Goal: Transaction & Acquisition: Register for event/course

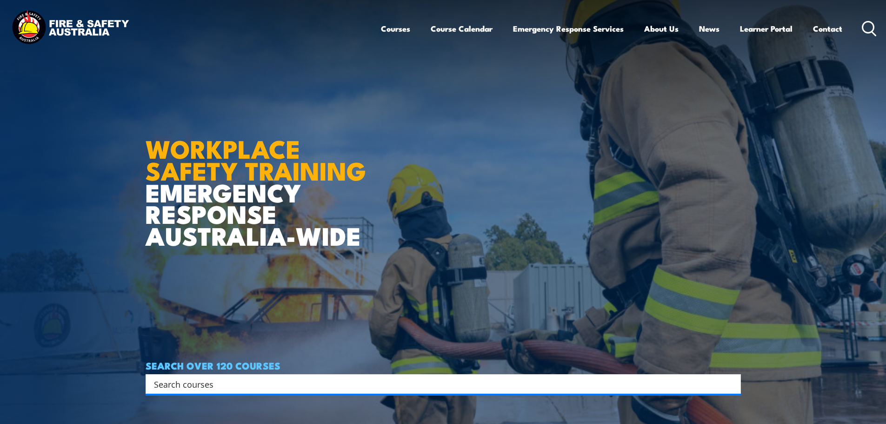
click at [870, 28] on icon at bounding box center [869, 28] width 15 height 15
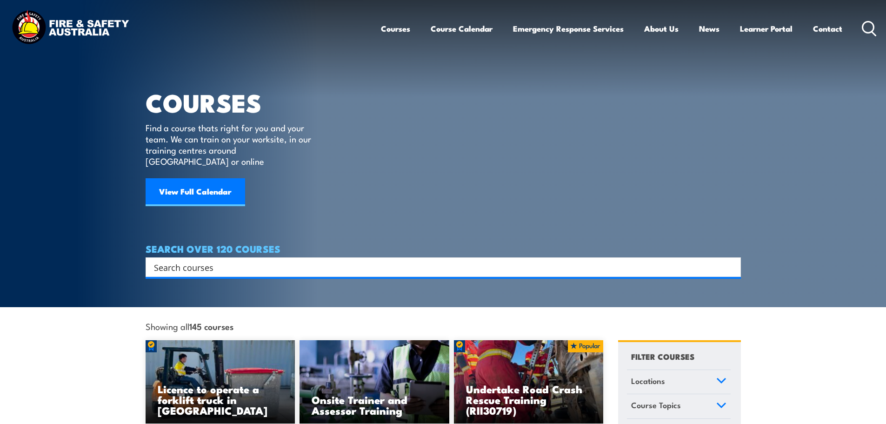
click at [871, 22] on circle at bounding box center [868, 26] width 11 height 11
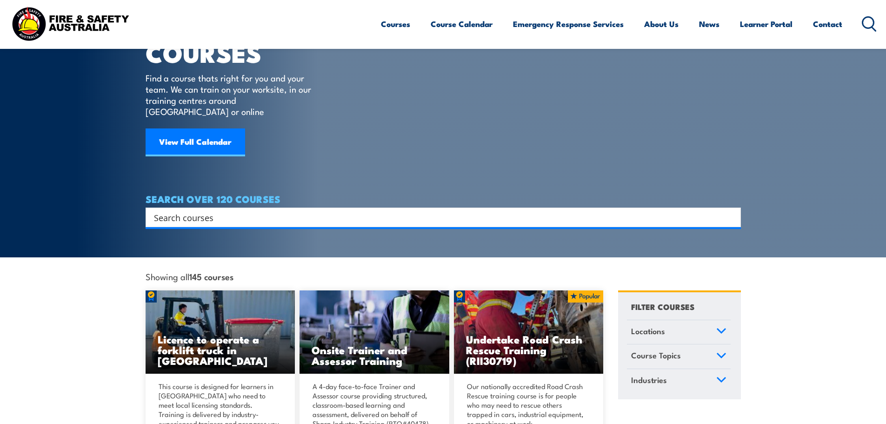
scroll to position [49, 0]
click at [212, 211] on input "Search input" at bounding box center [437, 218] width 567 height 14
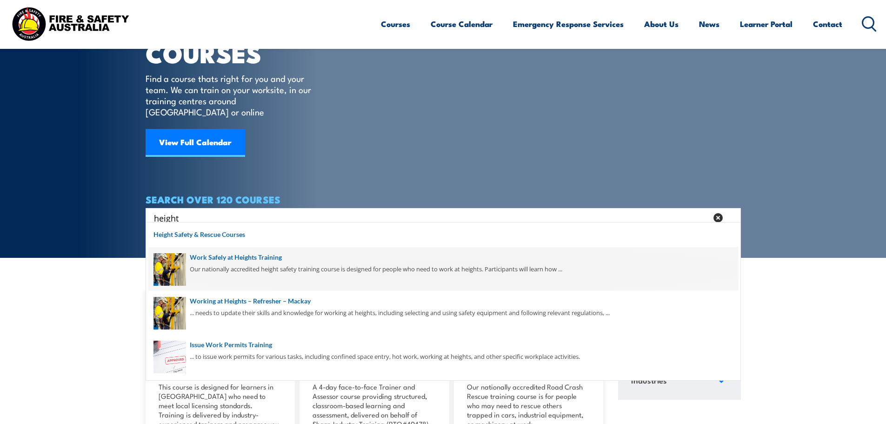
type input "height"
click at [231, 262] on span at bounding box center [443, 269] width 590 height 44
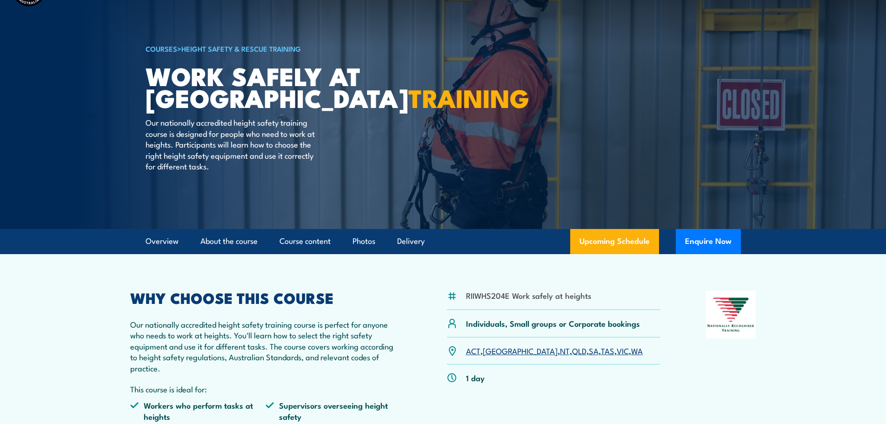
scroll to position [94, 0]
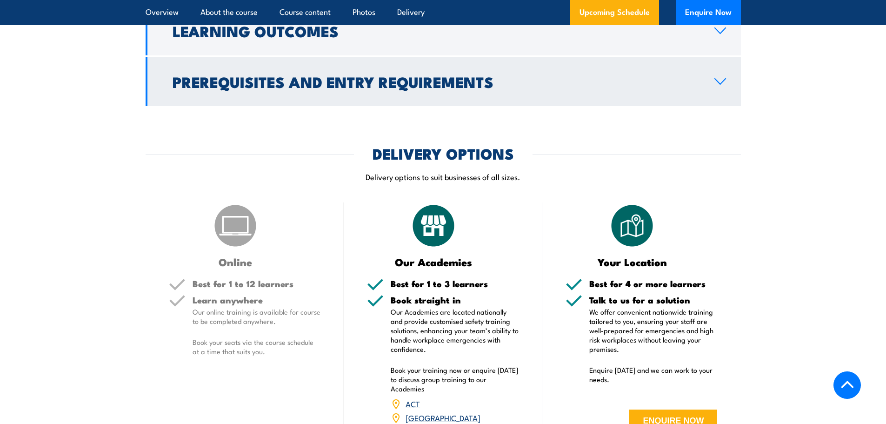
click at [388, 88] on h2 "Prerequisites and Entry Requirements" at bounding box center [436, 81] width 527 height 13
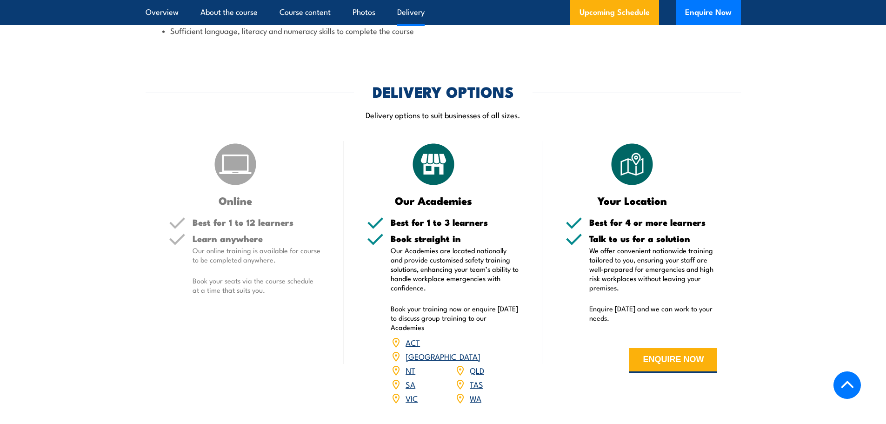
scroll to position [1022, 0]
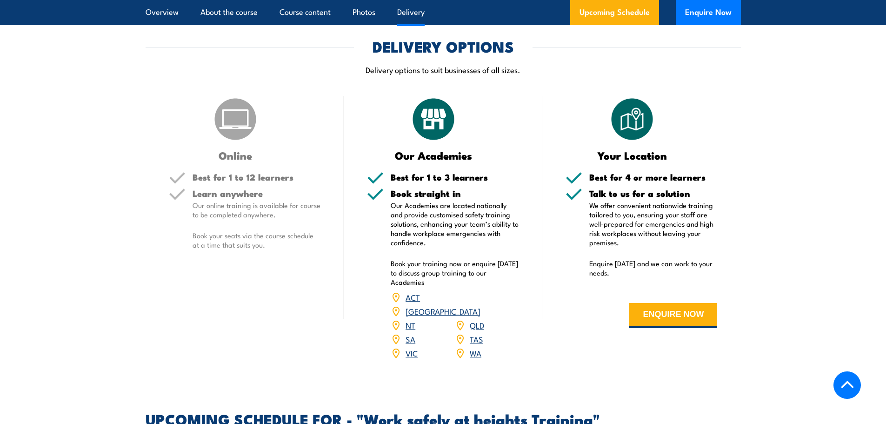
click at [476, 319] on link "QLD" at bounding box center [477, 324] width 14 height 11
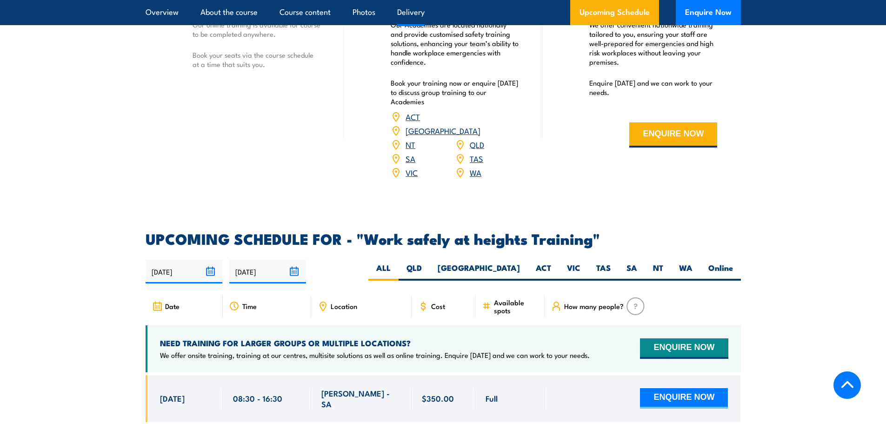
scroll to position [1250, 0]
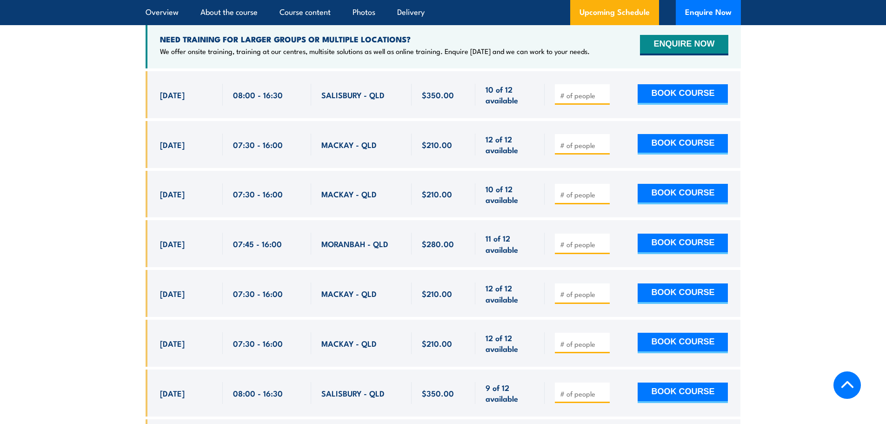
scroll to position [1574, 0]
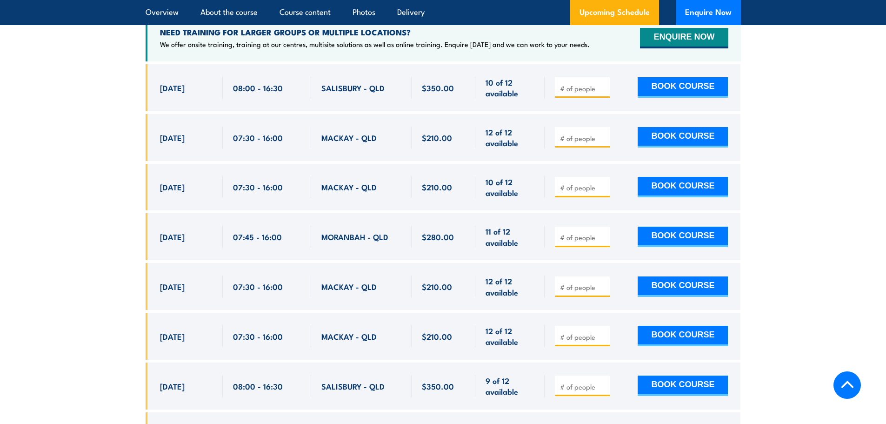
click at [583, 332] on input "number" at bounding box center [583, 336] width 47 height 9
type input "1"
click at [713, 326] on button "BOOK COURSE" at bounding box center [683, 336] width 90 height 20
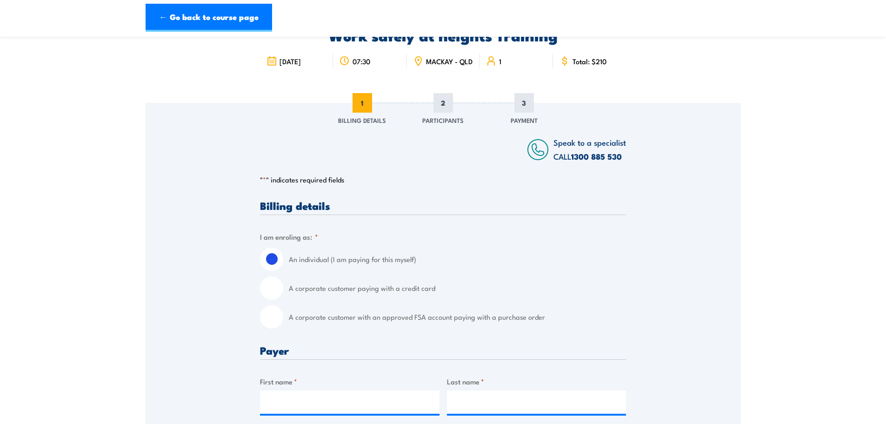
scroll to position [140, 0]
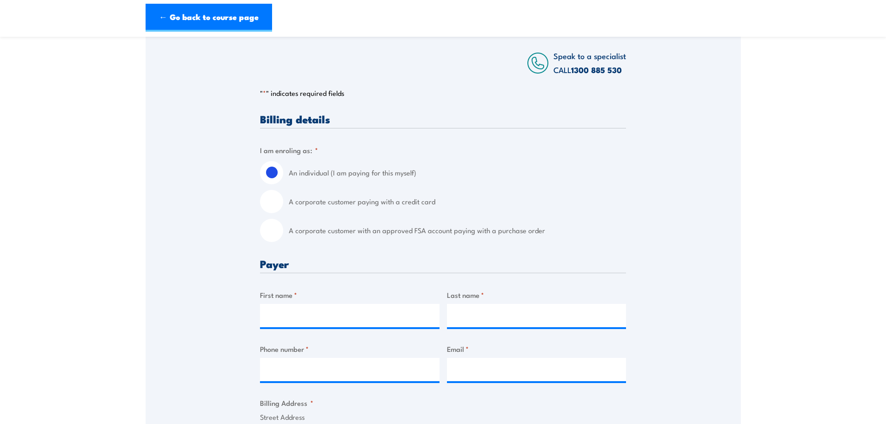
click at [276, 209] on input "A corporate customer paying with a credit card" at bounding box center [271, 201] width 23 height 23
radio input "true"
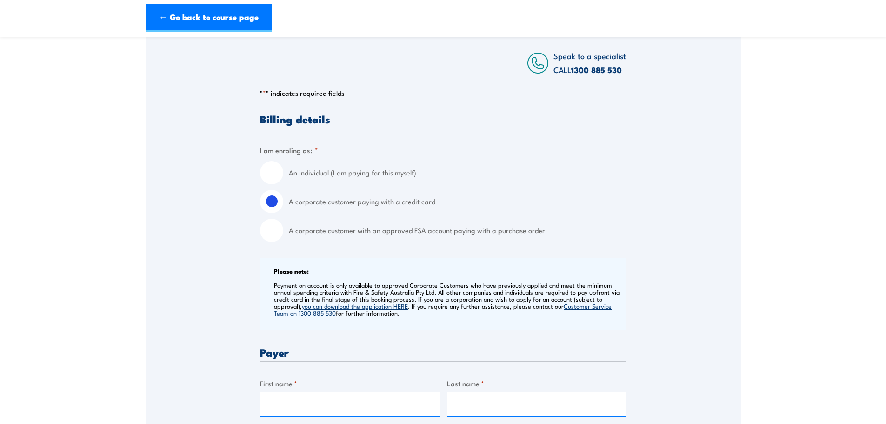
click at [324, 236] on label "A corporate customer with an approved FSA account paying with a purchase order" at bounding box center [457, 230] width 337 height 23
click at [283, 236] on input "A corporate customer with an approved FSA account paying with a purchase order" at bounding box center [271, 230] width 23 height 23
radio input "true"
click at [366, 310] on link "you can download the application HERE" at bounding box center [355, 306] width 106 height 8
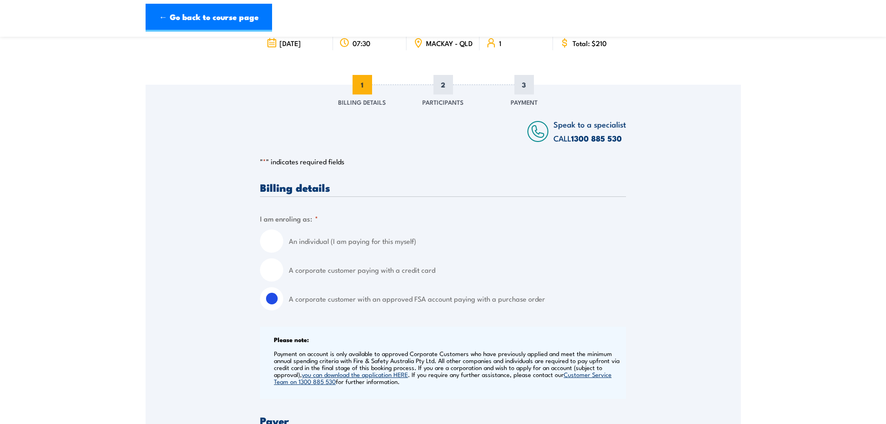
scroll to position [93, 0]
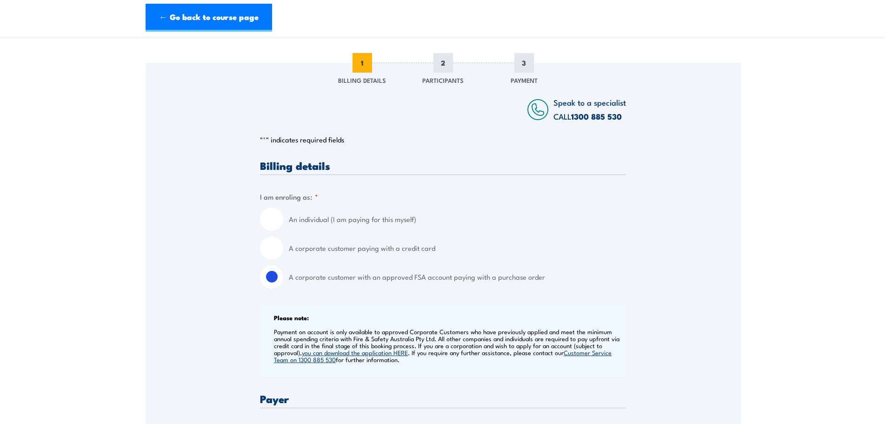
click at [278, 255] on input "A corporate customer paying with a credit card" at bounding box center [271, 247] width 23 height 23
radio input "true"
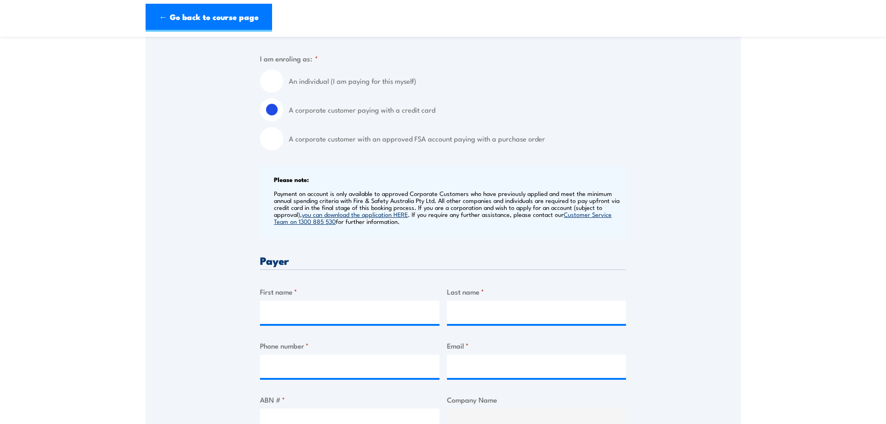
scroll to position [232, 0]
click at [318, 312] on input "First name *" at bounding box center [350, 311] width 180 height 23
type input "K"
type input "Rob"
type input "Vella"
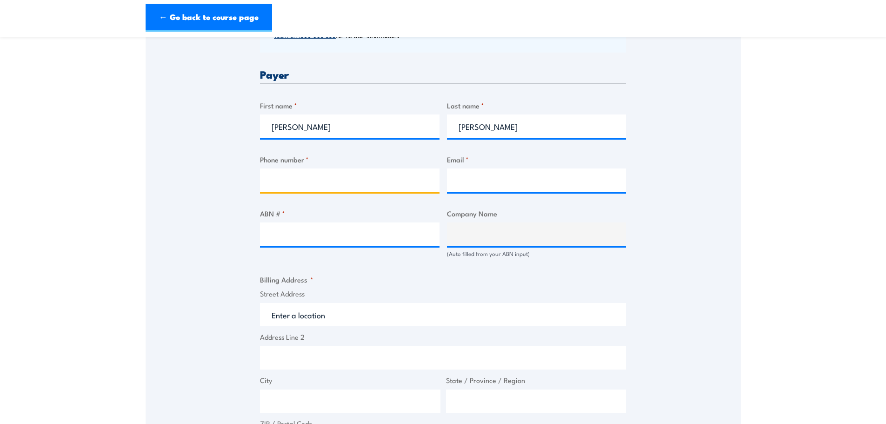
scroll to position [418, 0]
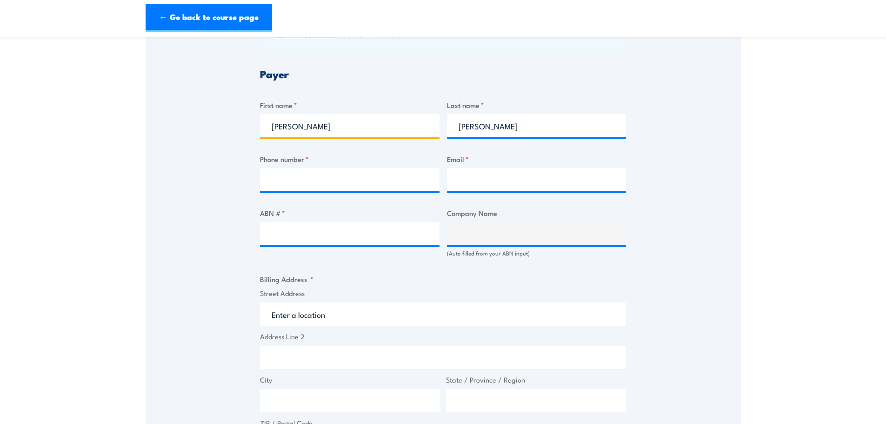
drag, startPoint x: 323, startPoint y: 132, endPoint x: 141, endPoint y: 121, distance: 182.7
click at [141, 121] on section "Work safely at heights Training 29 October 2025 1 "" at bounding box center [443, 217] width 886 height 1177
type input "Kayla"
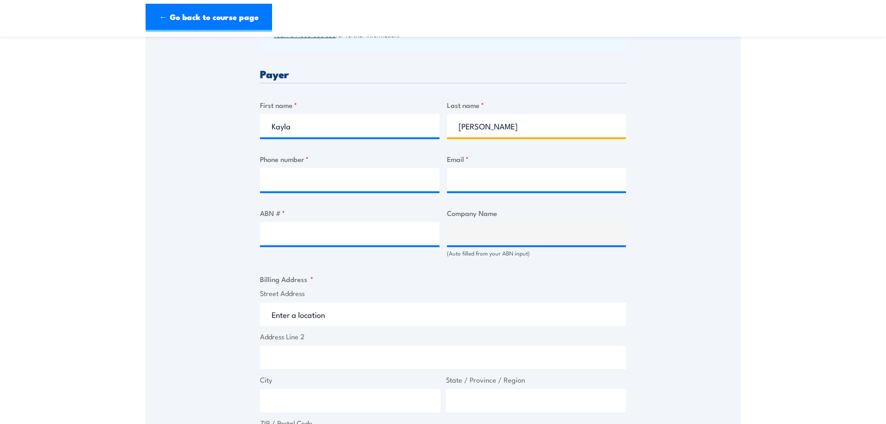
type input "Bunyan"
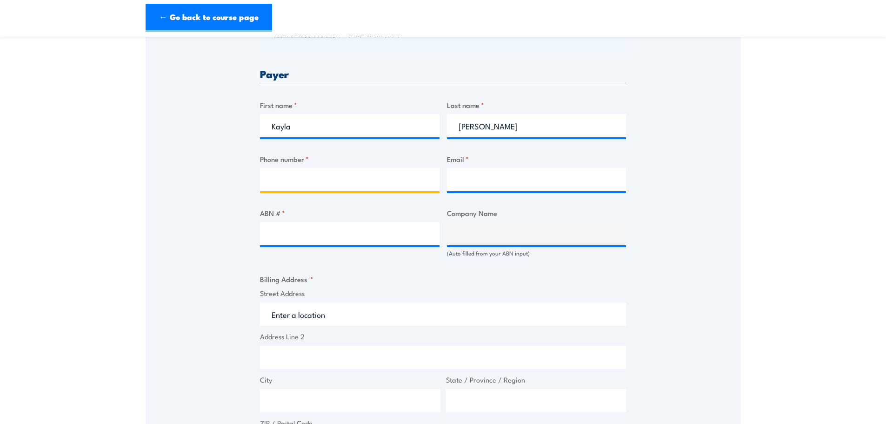
scroll to position [418, 0]
drag, startPoint x: 270, startPoint y: 183, endPoint x: 266, endPoint y: 188, distance: 6.6
click at [270, 182] on input "Phone number *" at bounding box center [350, 179] width 180 height 23
type input "0437743492"
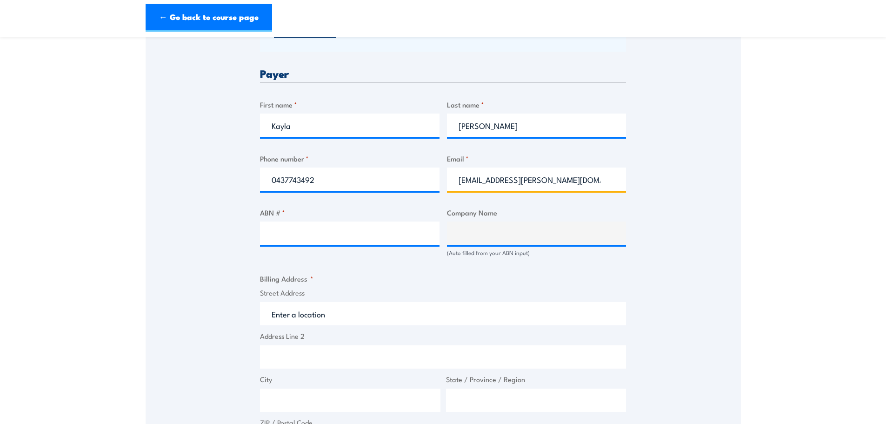
type input "kayla.bunyan@bunzlsafety.com.au"
click at [296, 228] on input "ABN # *" at bounding box center [350, 232] width 180 height 23
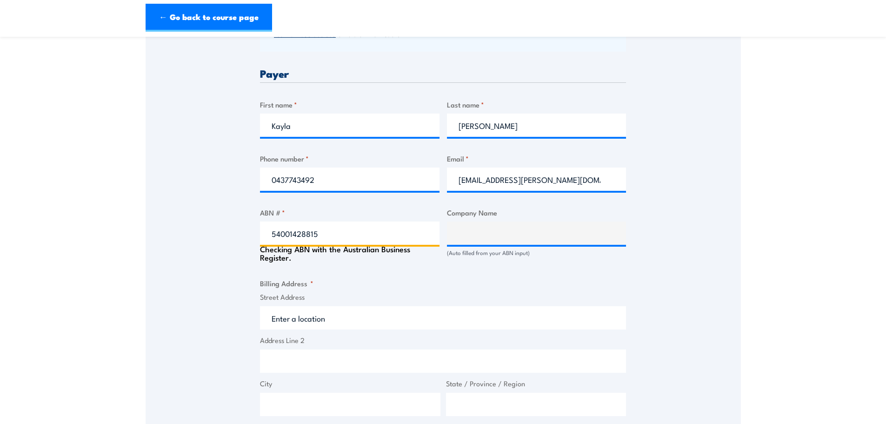
type input "54001428815"
type input "BUNZL BRANDS & OPERATIONS PTY LIMITED"
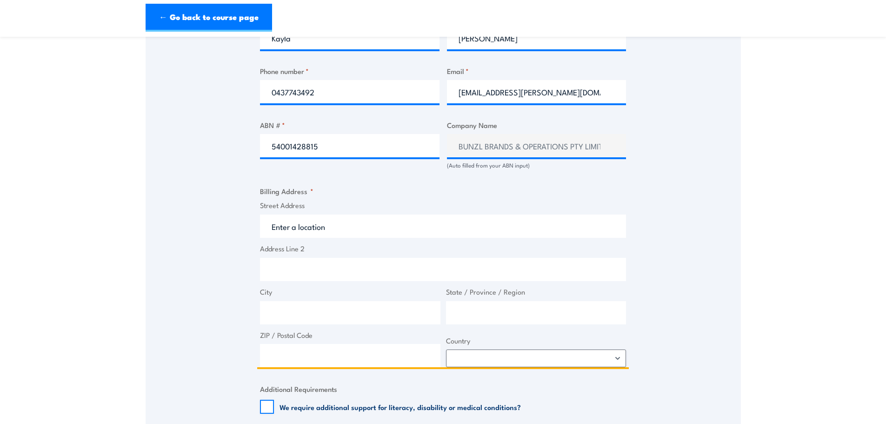
click at [348, 238] on input "Street Address" at bounding box center [443, 226] width 366 height 23
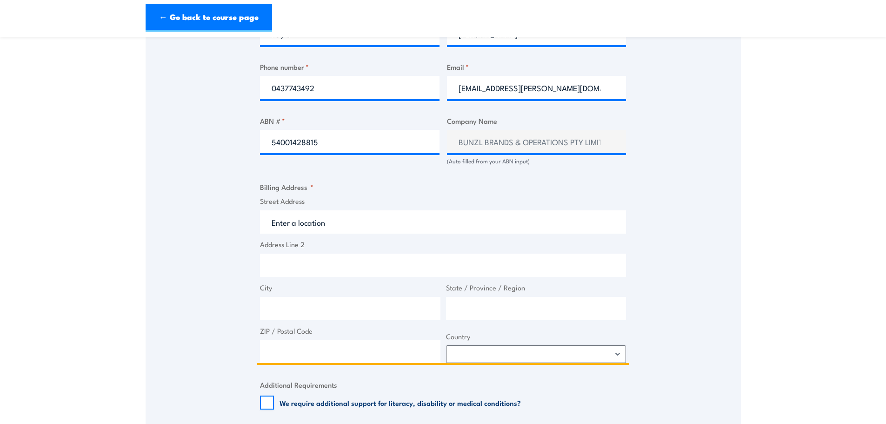
scroll to position [510, 0]
click at [341, 224] on input "Street Address" at bounding box center [443, 221] width 366 height 23
type input "179 East Boundary Road"
type input "Paget"
type input "QLD"
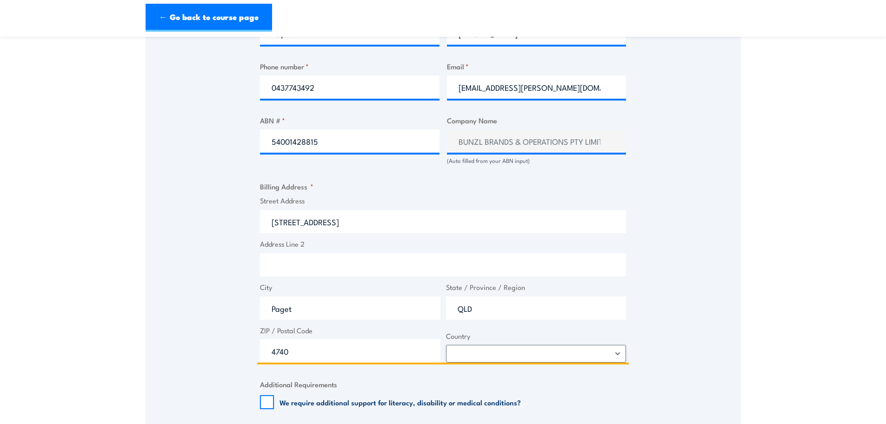
type input "4740"
select select "Australia"
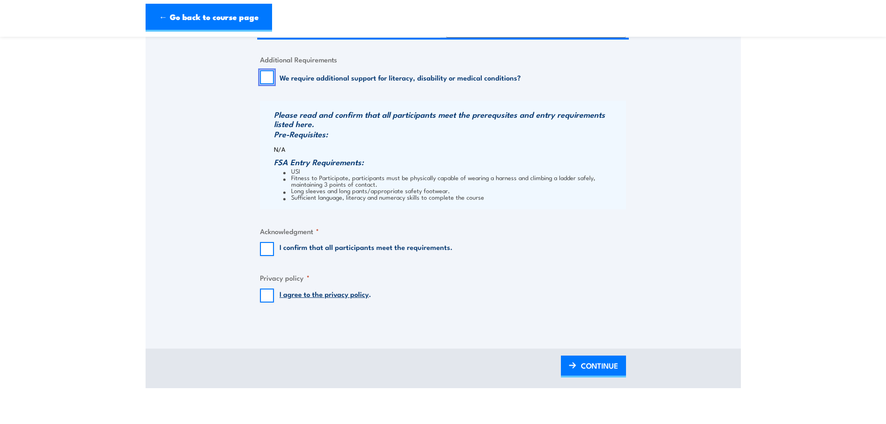
scroll to position [836, 0]
click at [264, 255] on input "I confirm that all participants meet the requirements." at bounding box center [267, 248] width 14 height 14
checkbox input "true"
drag, startPoint x: 266, startPoint y: 303, endPoint x: 283, endPoint y: 283, distance: 26.0
click at [266, 302] on input "I agree to the privacy policy ." at bounding box center [267, 295] width 14 height 14
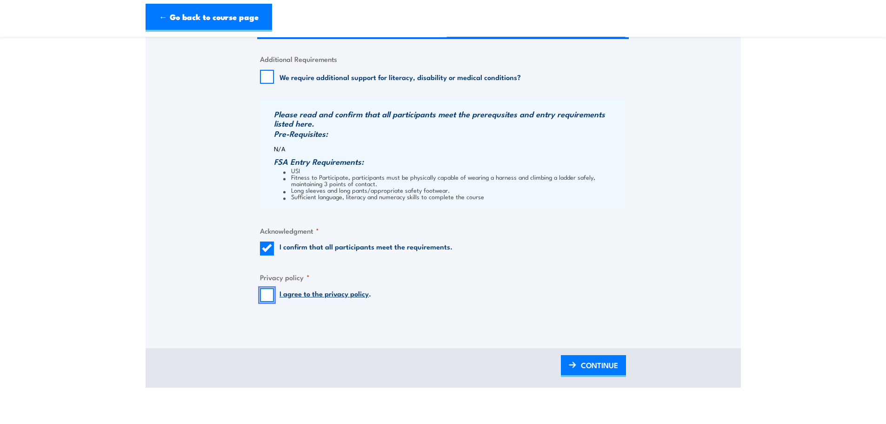
checkbox input "true"
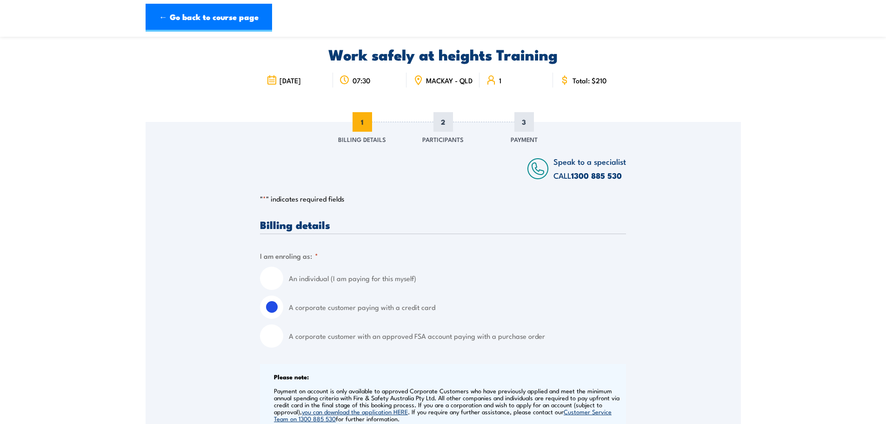
scroll to position [0, 0]
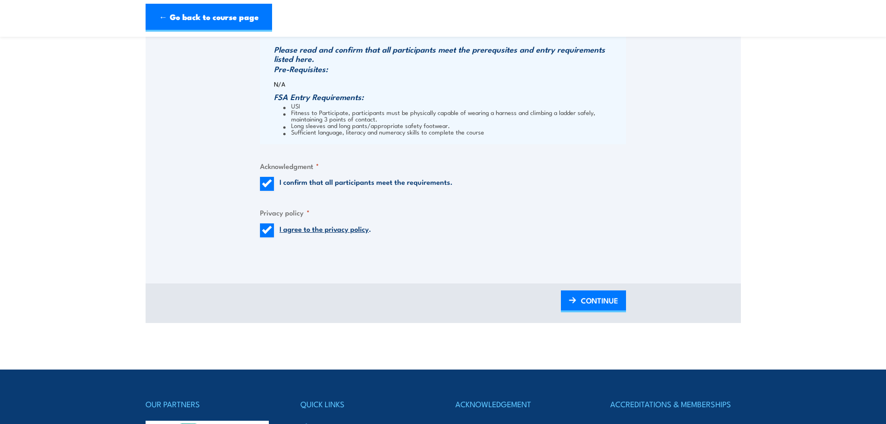
click at [589, 323] on div "BACK CONTINUE" at bounding box center [444, 303] width 596 height 40
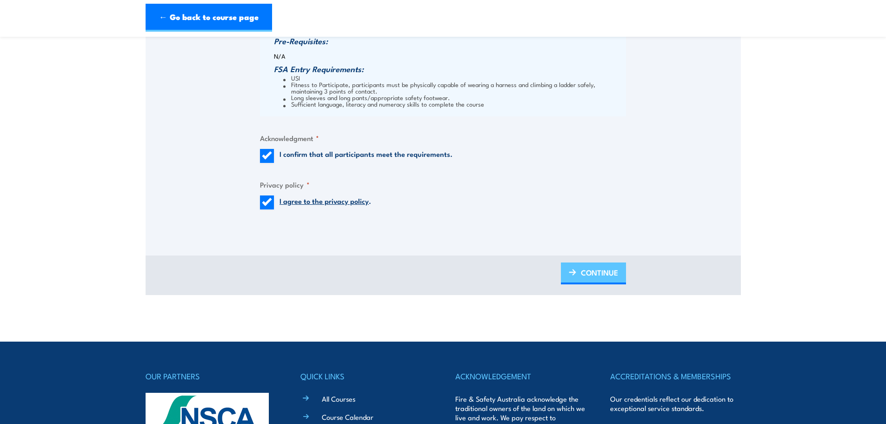
click at [584, 285] on span "CONTINUE" at bounding box center [599, 272] width 37 height 25
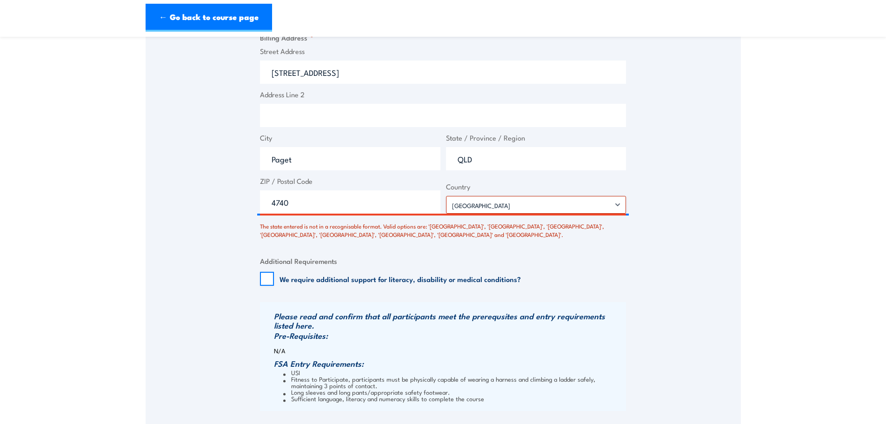
scroll to position [701, 0]
click at [521, 212] on select "Afghanistan Albania Algeria American Samoa Andorra Angola Anguilla Antarctica A…" at bounding box center [536, 204] width 181 height 18
click at [482, 170] on input "QLD" at bounding box center [536, 158] width 181 height 23
drag, startPoint x: 443, startPoint y: 164, endPoint x: 319, endPoint y: 166, distance: 124.2
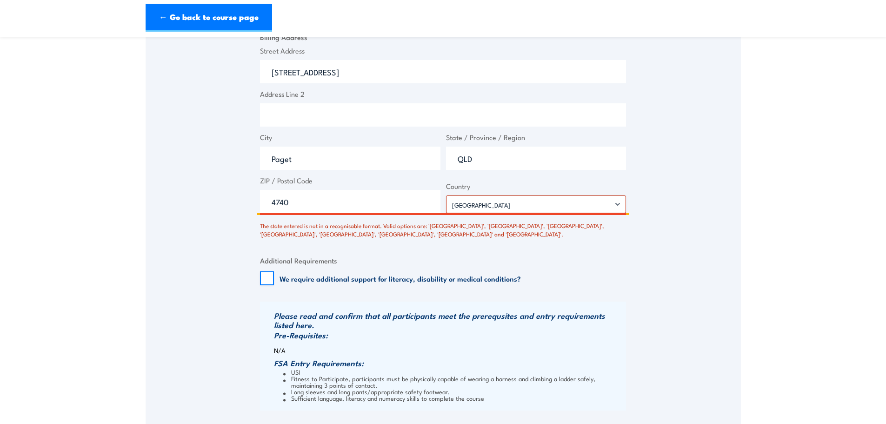
click at [322, 164] on div "Street Address 179 East Boundary Road Address Line 2 City Paget State / Provinc…" at bounding box center [443, 130] width 372 height 168
type input "Queensland"
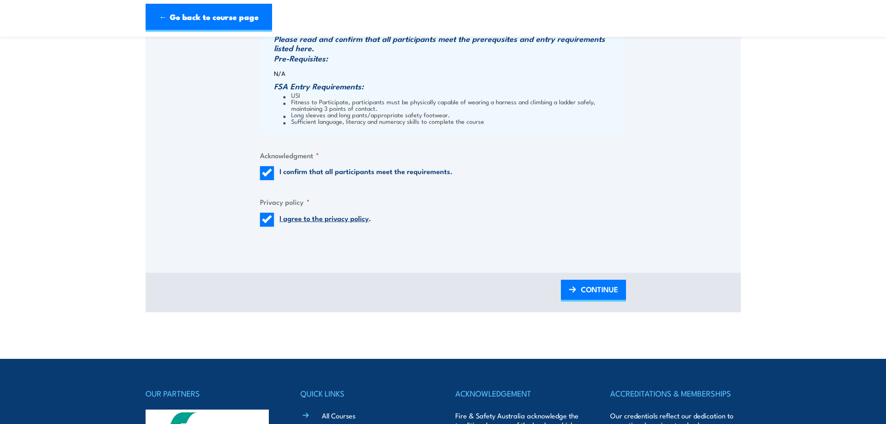
scroll to position [980, 0]
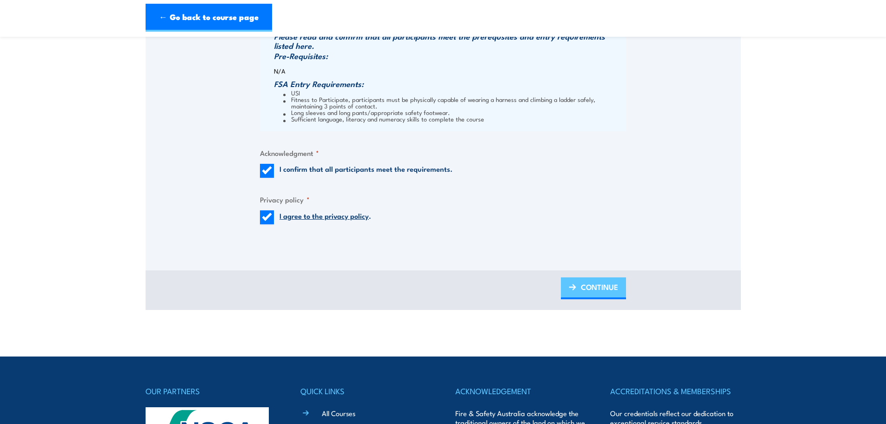
click at [578, 289] on link "CONTINUE" at bounding box center [593, 288] width 65 height 22
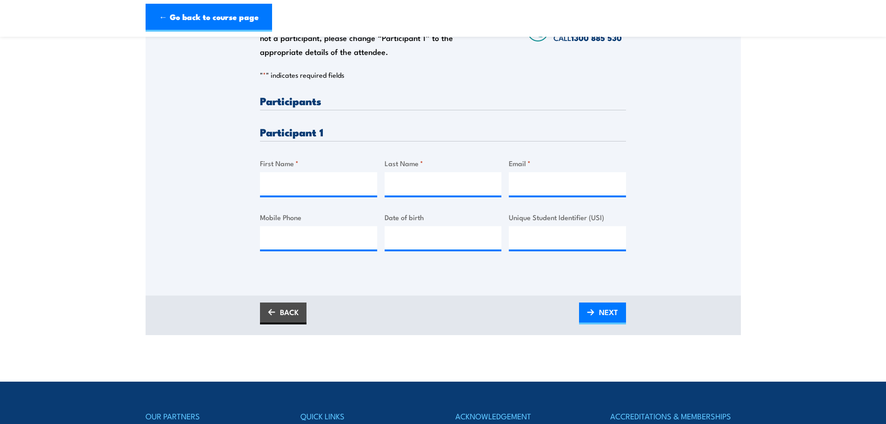
scroll to position [186, 0]
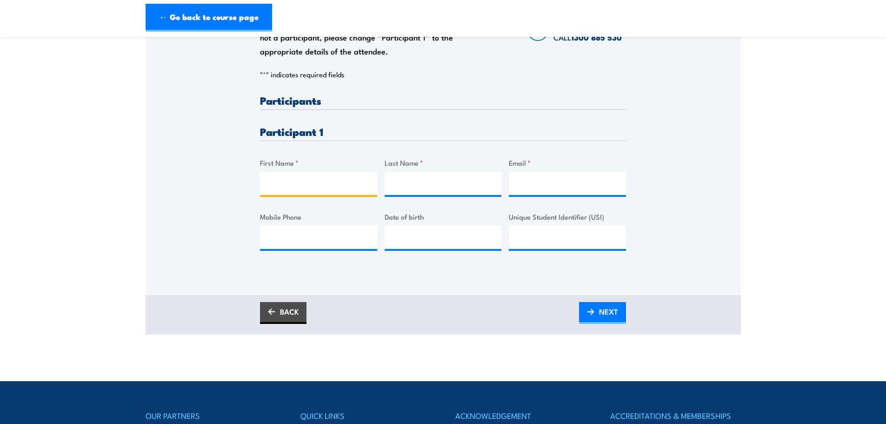
click at [310, 195] on input "First Name *" at bounding box center [318, 183] width 117 height 23
type input "Andrew"
type input "Warren"
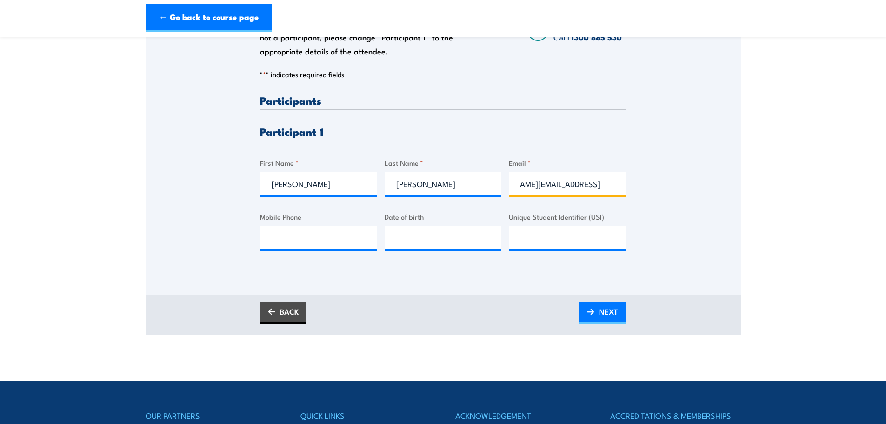
scroll to position [0, 46]
type input "andrew.warren@bunzlsafety.com.au"
type input "0475505460"
type input "__/__/____"
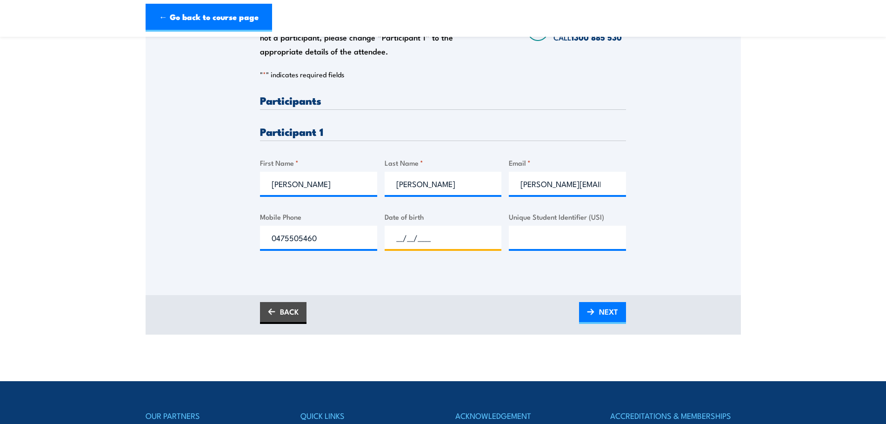
click at [459, 246] on input "__/__/____" at bounding box center [443, 237] width 117 height 23
click at [443, 244] on input "__/__/____" at bounding box center [443, 237] width 117 height 23
type input "15/03/1995"
click at [536, 248] on input "Unique Student Identifier (USI)" at bounding box center [567, 237] width 117 height 23
paste input "WV55P25G5Y"
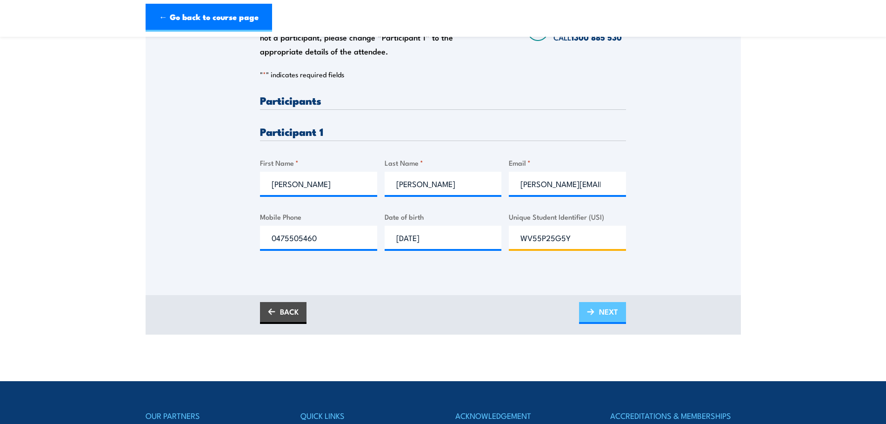
type input "WV55P25G5Y"
click at [613, 321] on span "NEXT" at bounding box center [608, 311] width 19 height 25
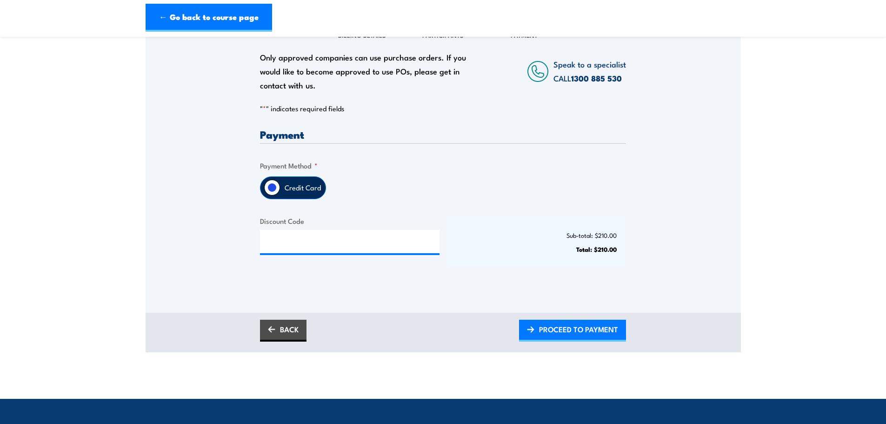
scroll to position [139, 0]
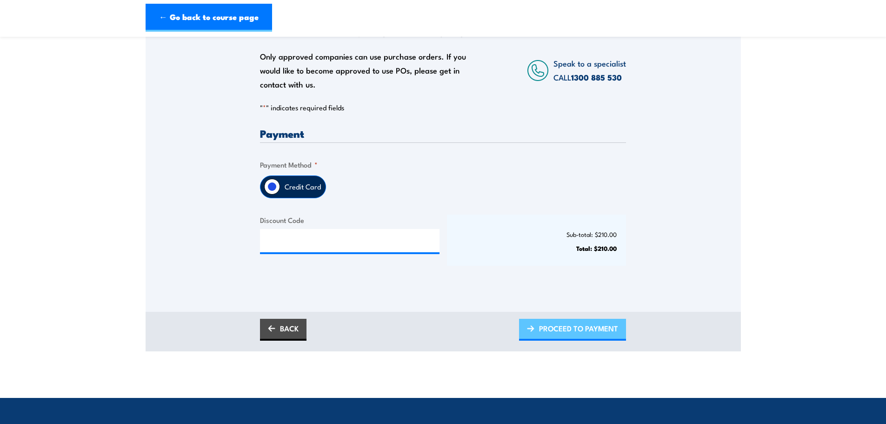
click at [555, 334] on span "PROCEED TO PAYMENT" at bounding box center [578, 328] width 79 height 25
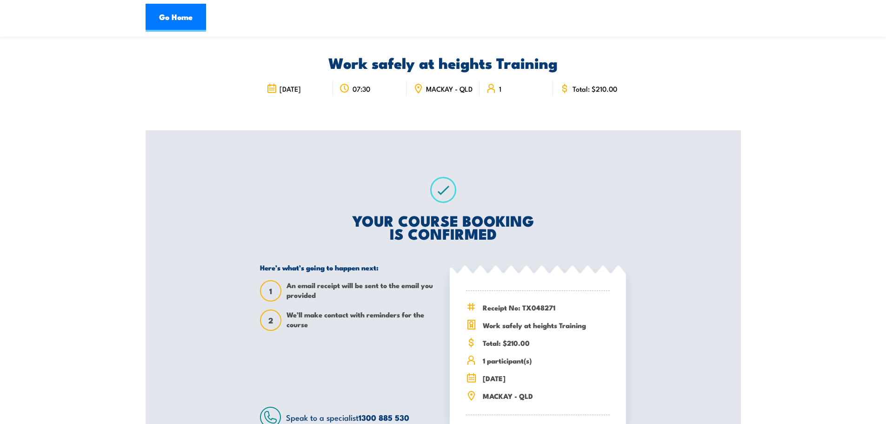
scroll to position [47, 0]
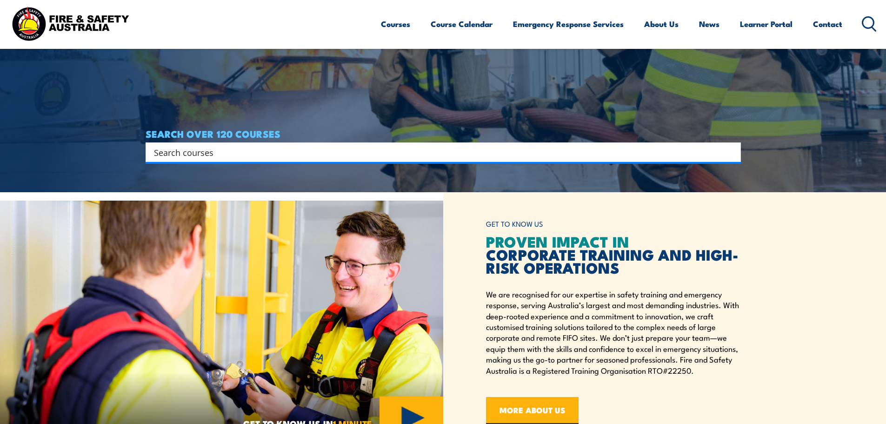
scroll to position [233, 0]
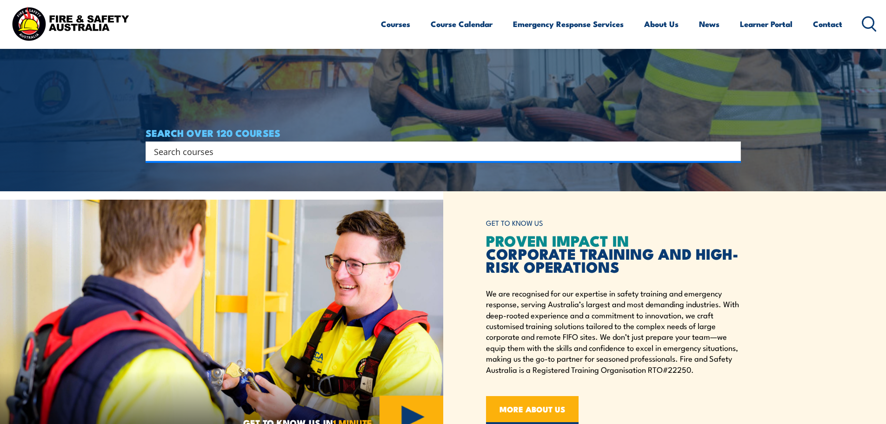
click at [207, 154] on input "Search input" at bounding box center [437, 151] width 567 height 14
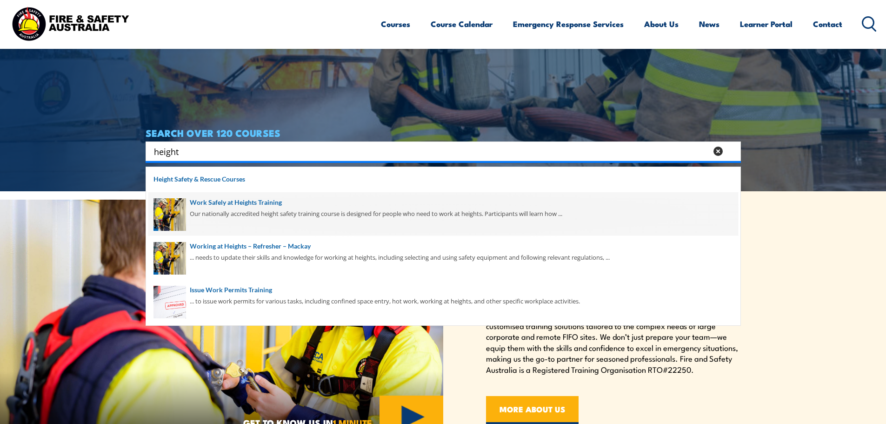
type input "height"
click at [215, 215] on span at bounding box center [443, 214] width 590 height 44
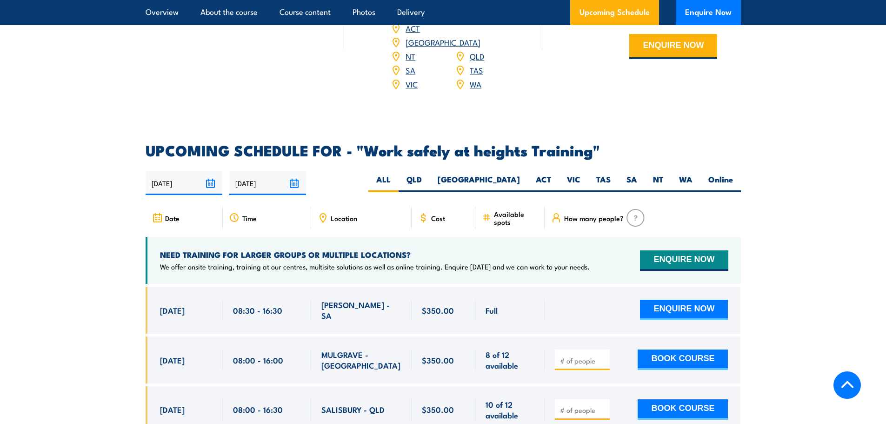
scroll to position [1350, 0]
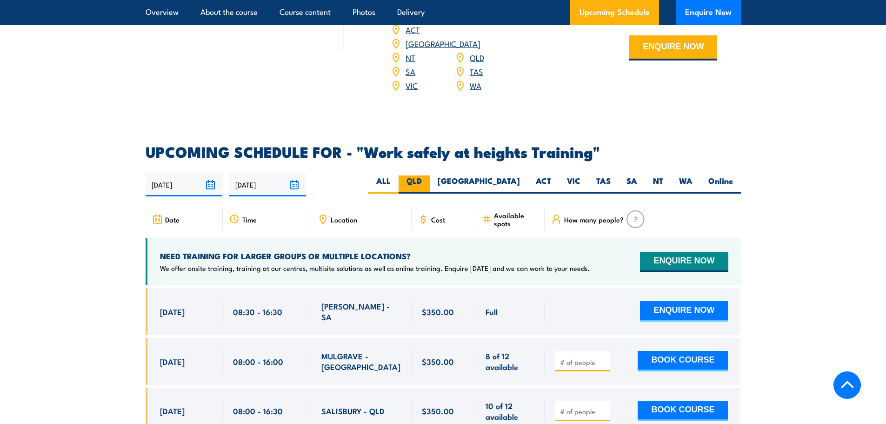
click at [430, 175] on label "QLD" at bounding box center [414, 184] width 31 height 18
click at [428, 175] on input "QLD" at bounding box center [425, 178] width 6 height 6
radio input "true"
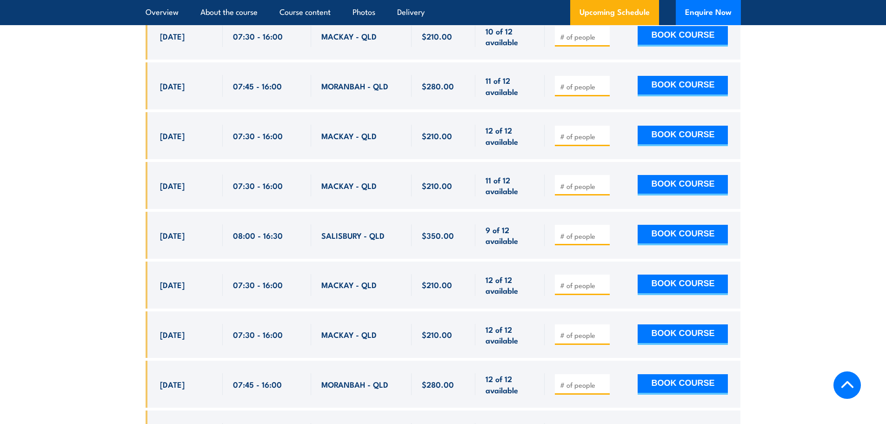
scroll to position [1723, 0]
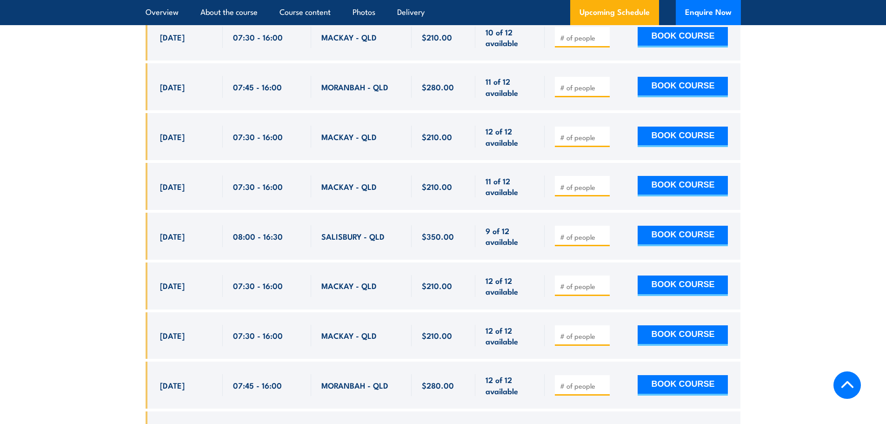
click at [587, 182] on input "number" at bounding box center [583, 186] width 47 height 9
type input "1"
click at [678, 177] on button "BOOK COURSE" at bounding box center [683, 186] width 90 height 20
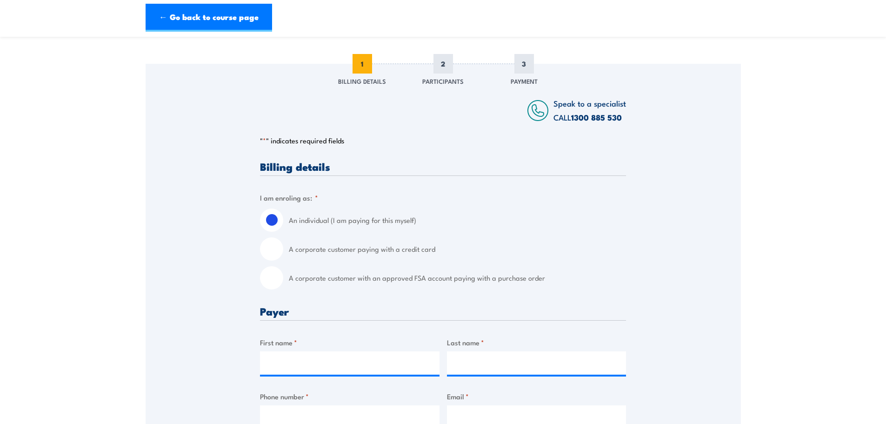
click at [275, 256] on input "A corporate customer paying with a credit card" at bounding box center [271, 248] width 23 height 23
radio input "true"
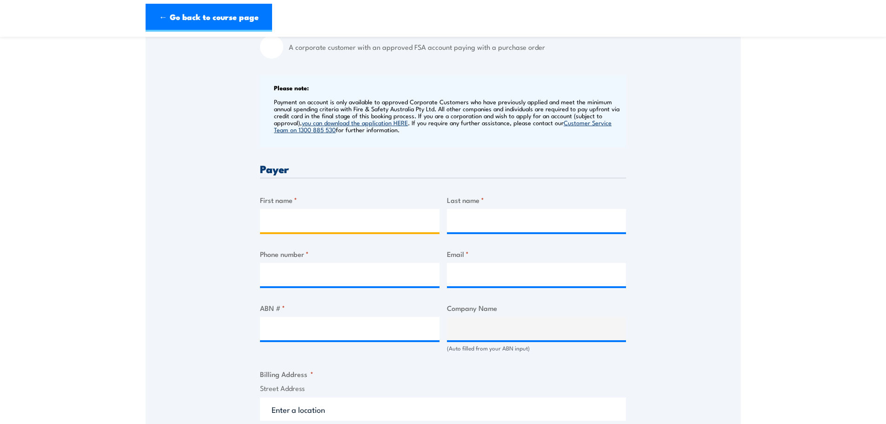
click at [314, 229] on input "First name *" at bounding box center [350, 220] width 180 height 23
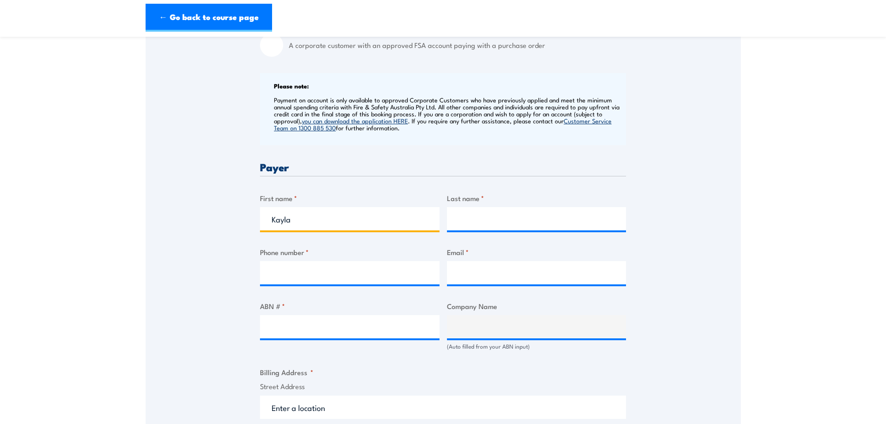
type input "Kayla"
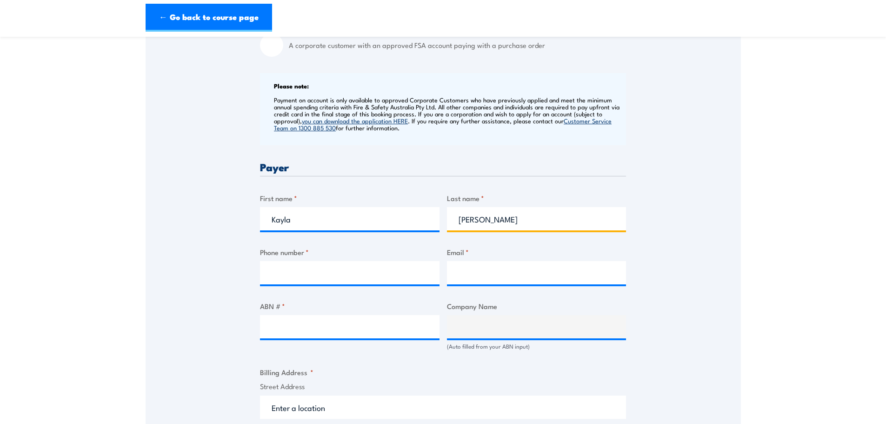
type input "[PERSON_NAME]"
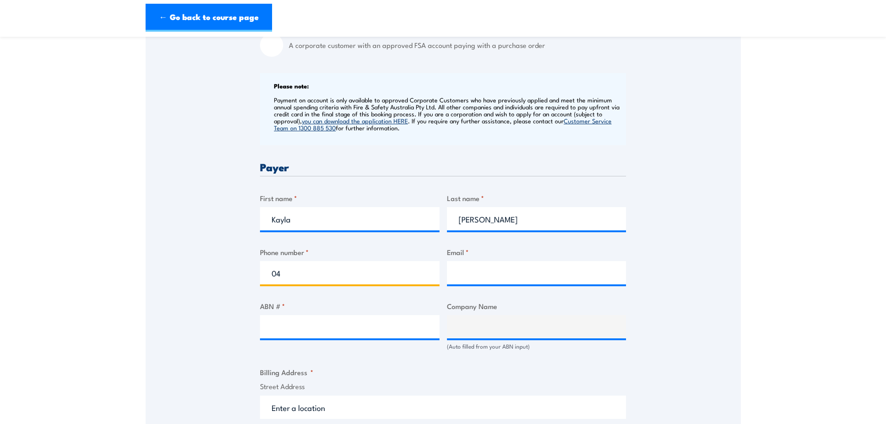
click at [302, 281] on input "04" at bounding box center [350, 272] width 180 height 23
type input "0437743492"
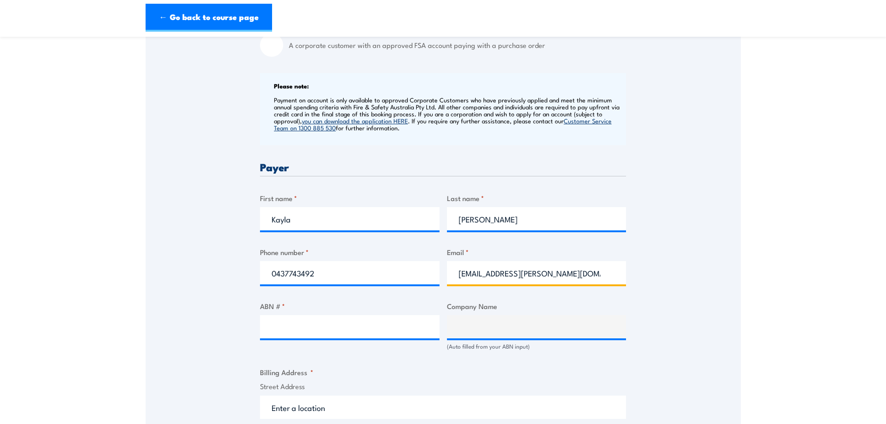
type input "[EMAIL_ADDRESS][PERSON_NAME][DOMAIN_NAME]"
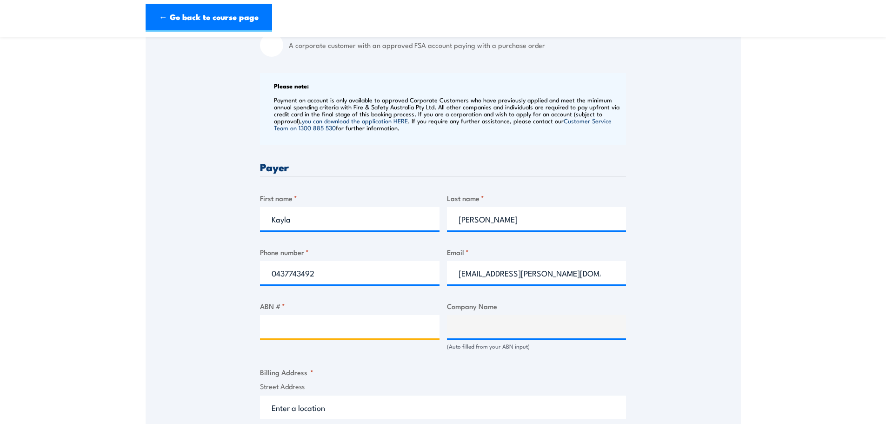
click at [300, 323] on input "ABN # *" at bounding box center [350, 326] width 180 height 23
type input "54001428815"
type input "BUNZL BRANDS & OPERATIONS PTY LIMITED"
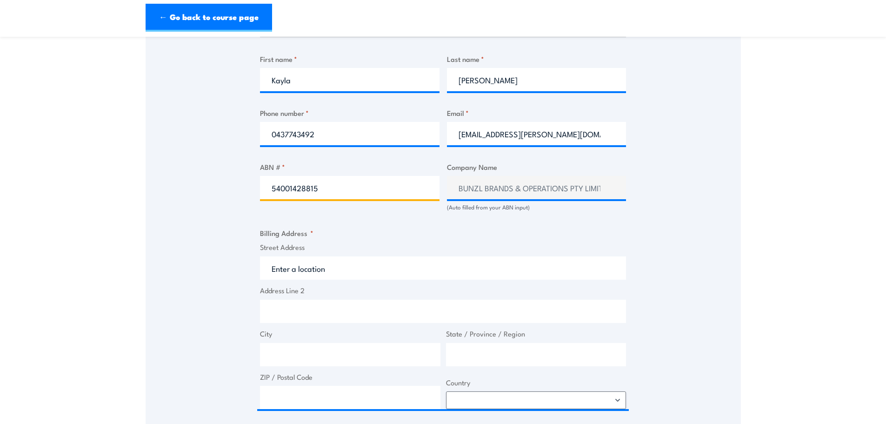
scroll to position [464, 0]
type input "54001428815"
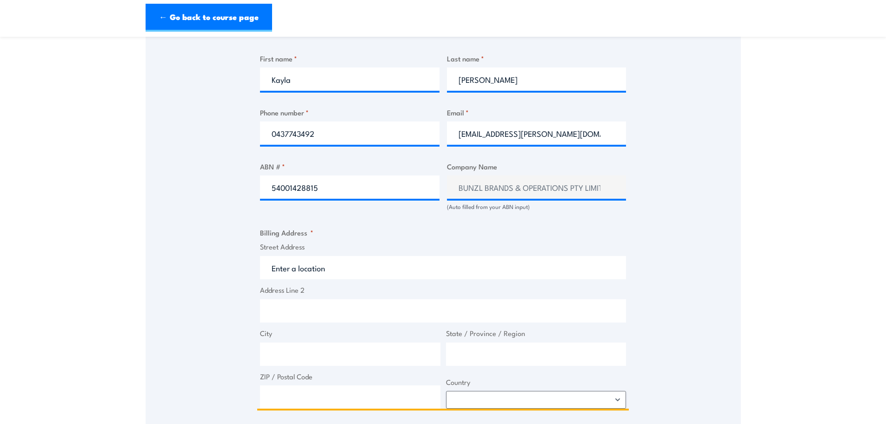
click at [306, 279] on input "Street Address" at bounding box center [443, 267] width 366 height 23
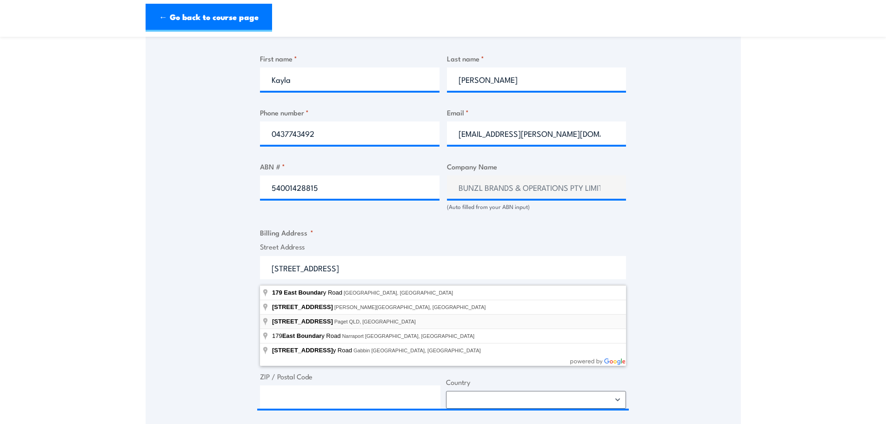
type input "179 E Boundary Rd, Paget QLD, Australia"
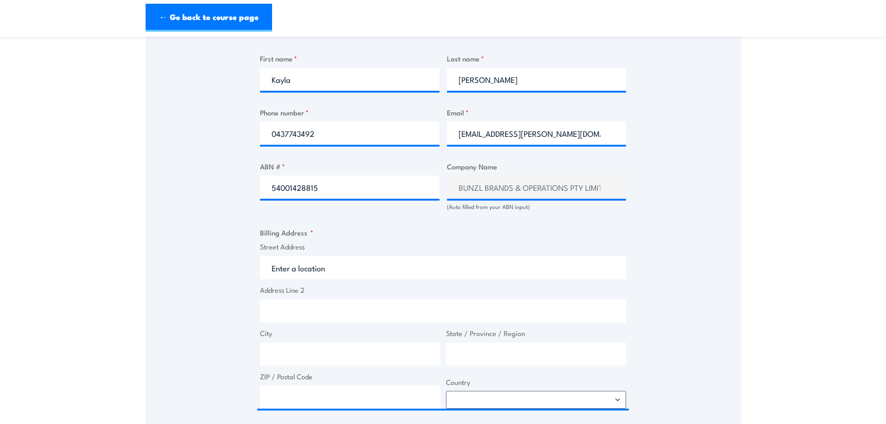
type input "179 E Boundary Rd"
type input "Paget"
type input "Queensland"
type input "4740"
select select "Australia"
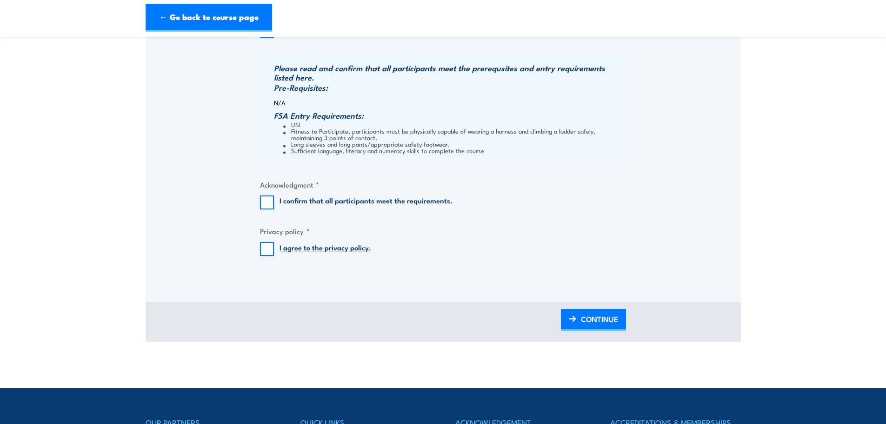
scroll to position [883, 0]
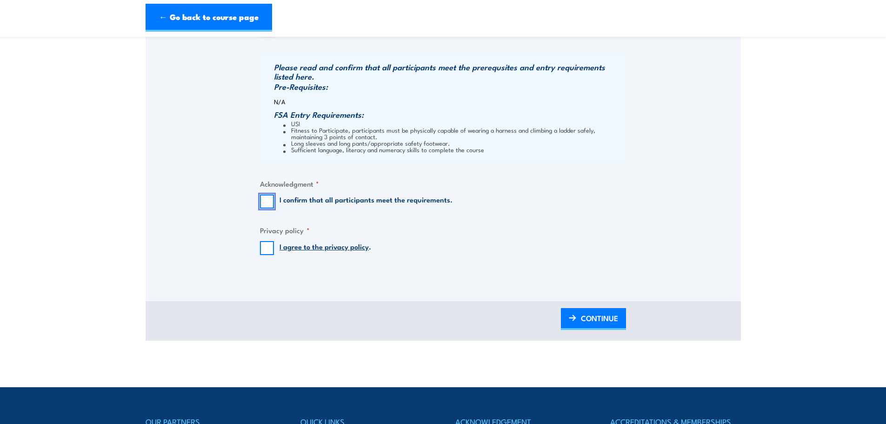
click at [267, 208] on input "I confirm that all participants meet the requirements." at bounding box center [267, 201] width 14 height 14
checkbox input "true"
click at [270, 250] on input "I agree to the privacy policy ." at bounding box center [267, 248] width 14 height 14
checkbox input "true"
click at [594, 323] on span "CONTINUE" at bounding box center [599, 318] width 37 height 25
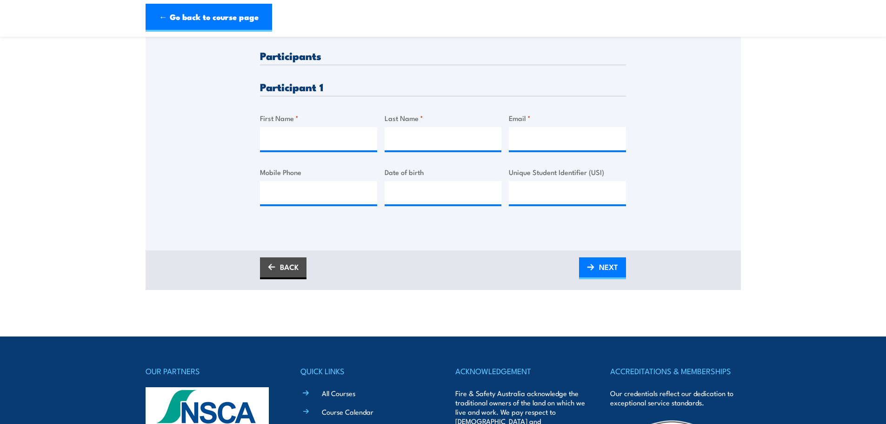
scroll to position [232, 0]
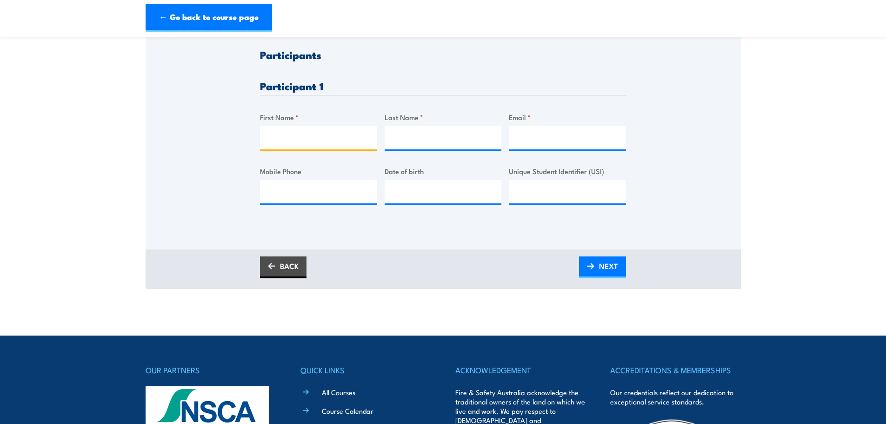
click at [306, 149] on input "First Name *" at bounding box center [318, 137] width 117 height 23
type input "Brett"
type input "Morgan"
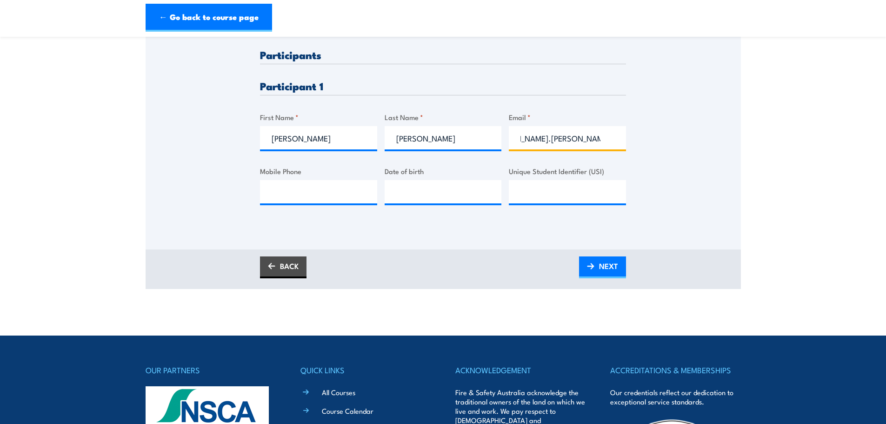
scroll to position [0, 40]
type input "brett.morgan@bunzlsafety.com.au"
type input "0473751726"
type input "__/__/____"
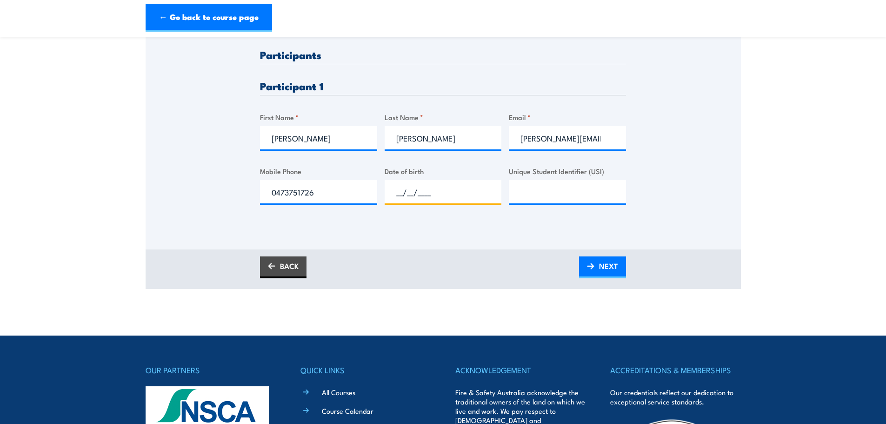
click at [398, 201] on input "__/__/____" at bounding box center [443, 191] width 117 height 23
click at [404, 201] on input "__/__/____" at bounding box center [443, 191] width 117 height 23
type input "06/05/1968"
drag, startPoint x: 549, startPoint y: 195, endPoint x: 552, endPoint y: 215, distance: 19.8
click at [549, 194] on input "Unique Student Identifier (USI)" at bounding box center [567, 191] width 117 height 23
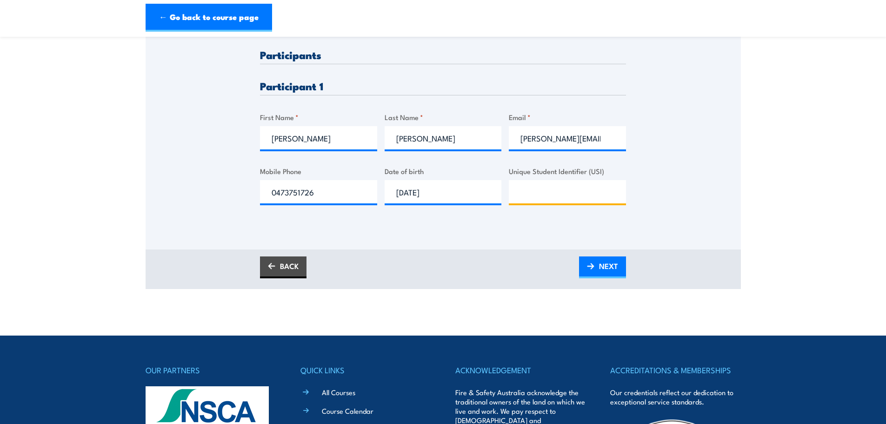
paste input "L6UUKBEKSF"
type input "L6UUKBEKSF"
drag, startPoint x: 613, startPoint y: 274, endPoint x: 271, endPoint y: 162, distance: 360.1
click at [612, 274] on span "NEXT" at bounding box center [608, 266] width 19 height 25
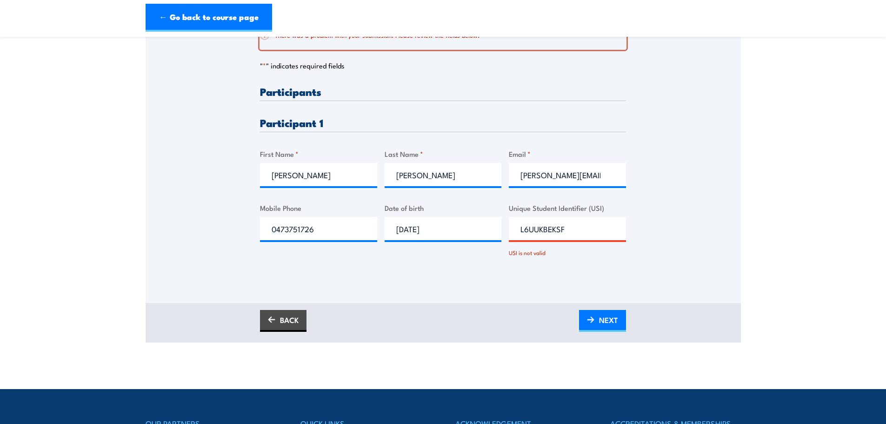
scroll to position [233, 0]
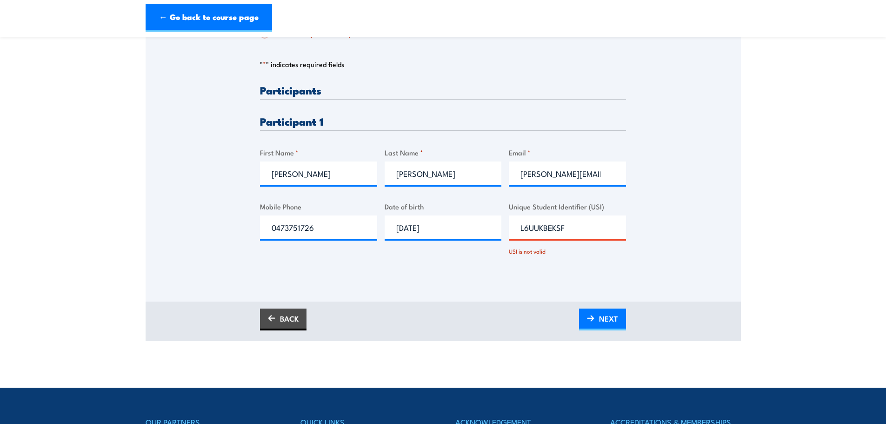
click at [583, 229] on input "L6UUKBEKSF" at bounding box center [567, 226] width 117 height 23
click at [520, 235] on input "L6UUKBEKSF" at bounding box center [567, 226] width 117 height 23
click at [569, 237] on input "L6UUKBEKSF" at bounding box center [567, 226] width 117 height 23
click at [607, 323] on span "NEXT" at bounding box center [608, 318] width 19 height 25
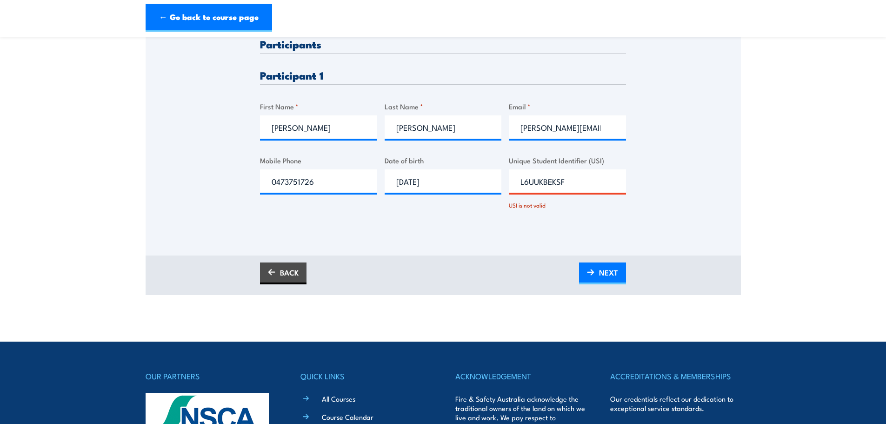
scroll to position [279, 0]
drag, startPoint x: 491, startPoint y: 178, endPoint x: 301, endPoint y: 190, distance: 190.2
click at [302, 190] on div "Please provide names and contact details for each of the participants below. No…" at bounding box center [443, 131] width 366 height 187
click at [593, 275] on img at bounding box center [590, 271] width 7 height 7
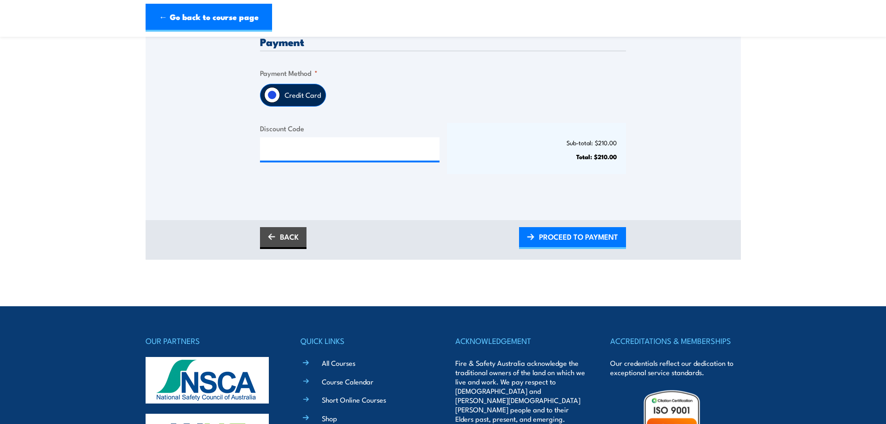
scroll to position [232, 0]
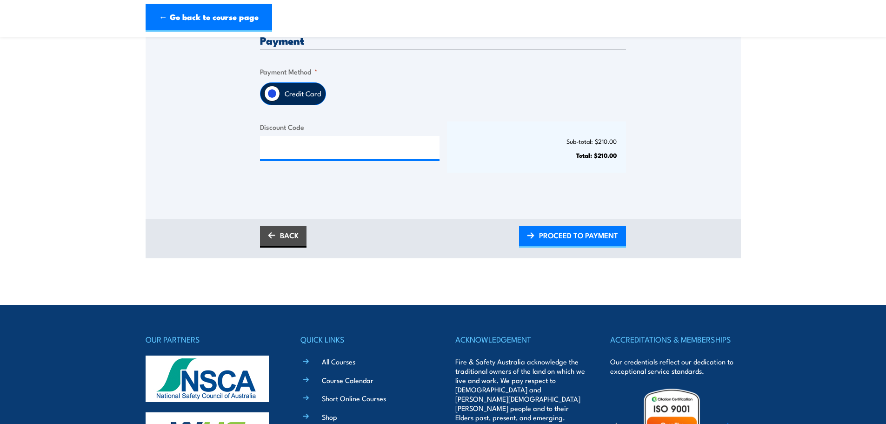
click at [597, 237] on span "PROCEED TO PAYMENT" at bounding box center [578, 235] width 79 height 25
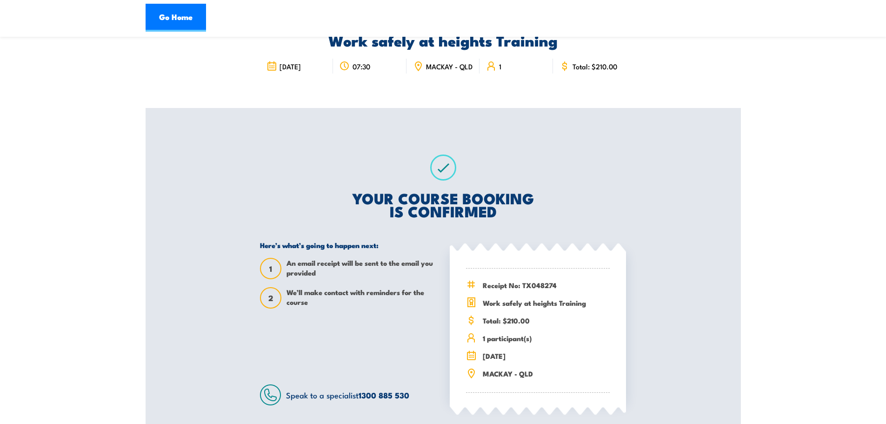
scroll to position [47, 0]
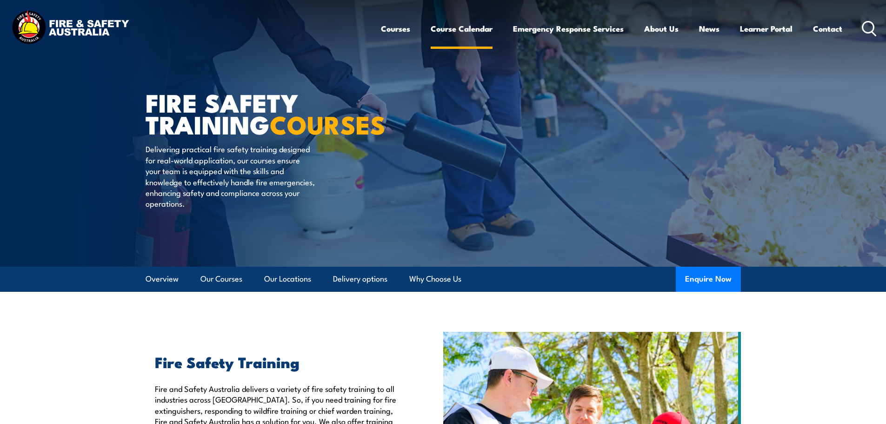
click at [466, 24] on link "Course Calendar" at bounding box center [462, 28] width 62 height 25
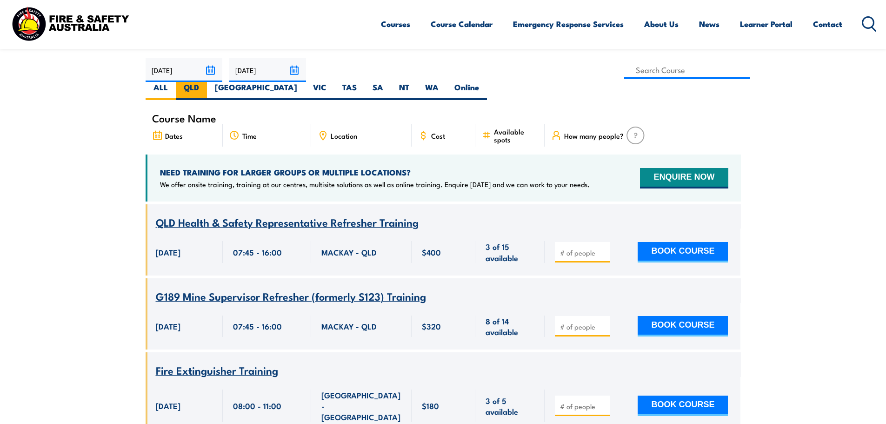
scroll to position [279, 0]
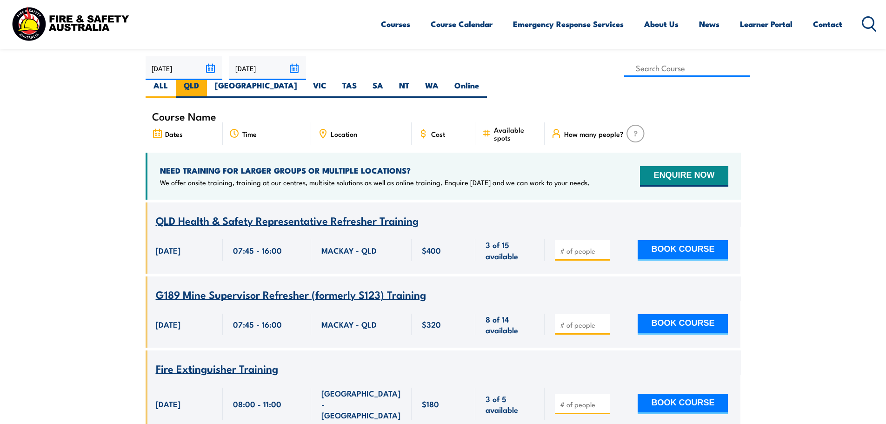
click at [207, 80] on label "QLD" at bounding box center [191, 89] width 31 height 18
click at [205, 80] on input "QLD" at bounding box center [202, 83] width 6 height 6
radio input "true"
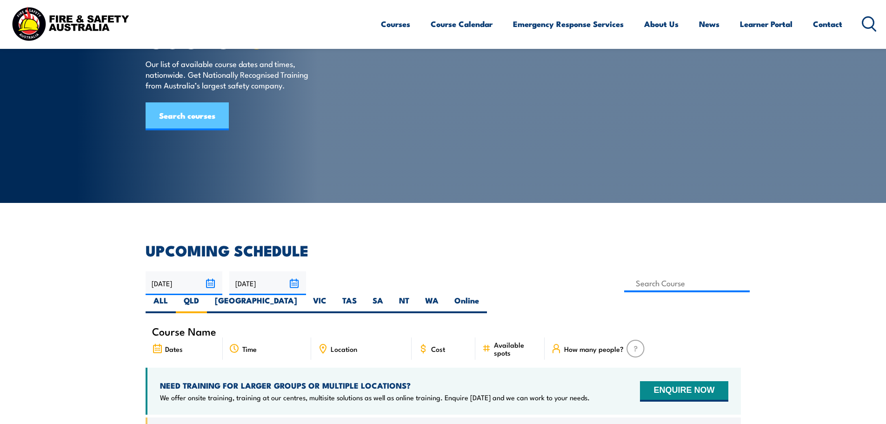
scroll to position [49, 0]
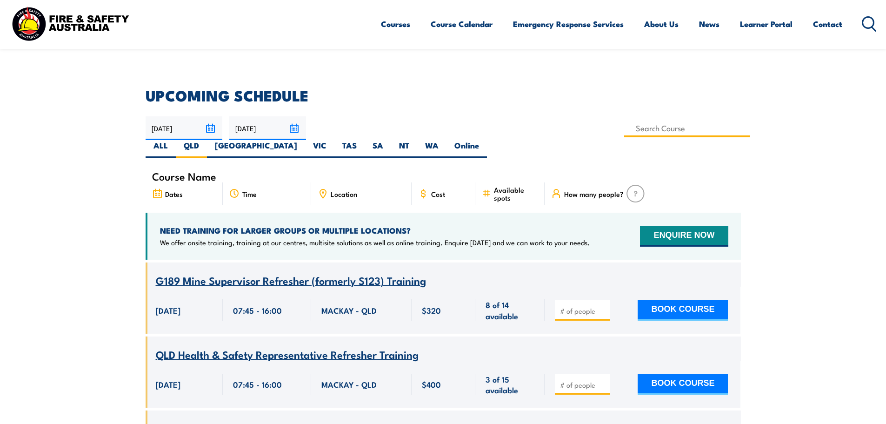
click at [624, 125] on input at bounding box center [687, 128] width 126 height 18
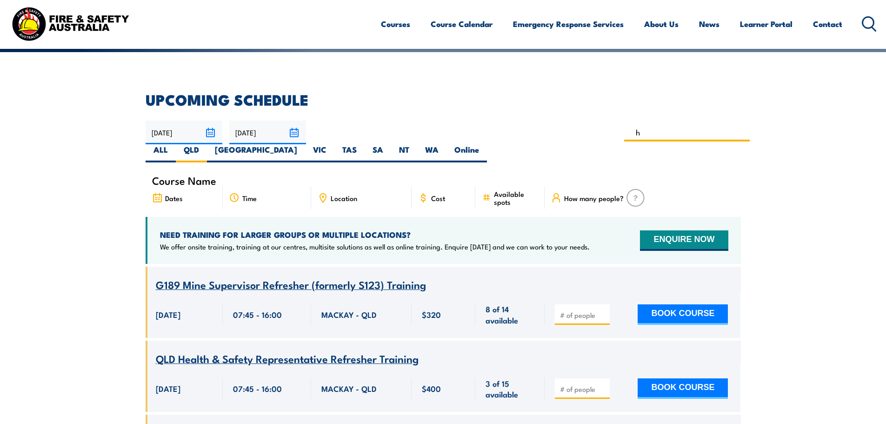
scroll to position [214, 0]
type input "Work Safely at Heights Training"
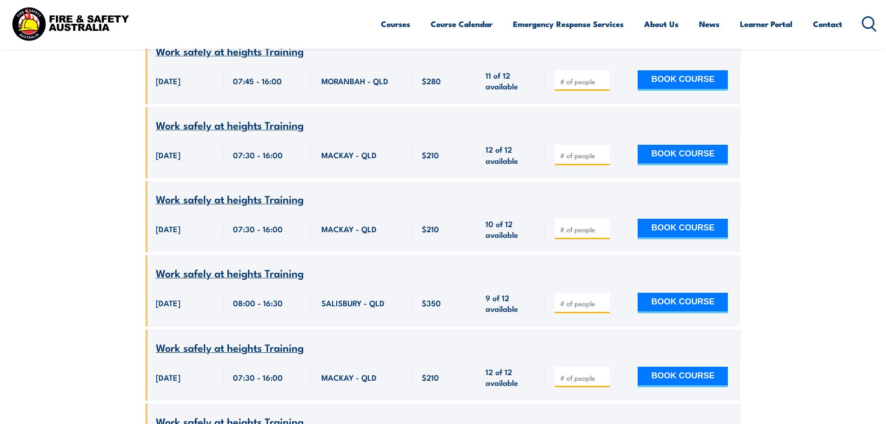
scroll to position [819, 0]
